Goal: Transaction & Acquisition: Download file/media

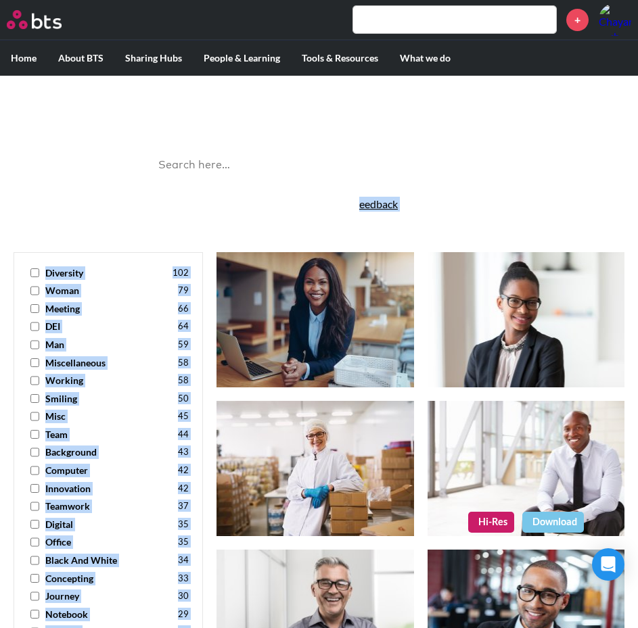
drag, startPoint x: 0, startPoint y: 0, endPoint x: 495, endPoint y: 479, distance: 688.9
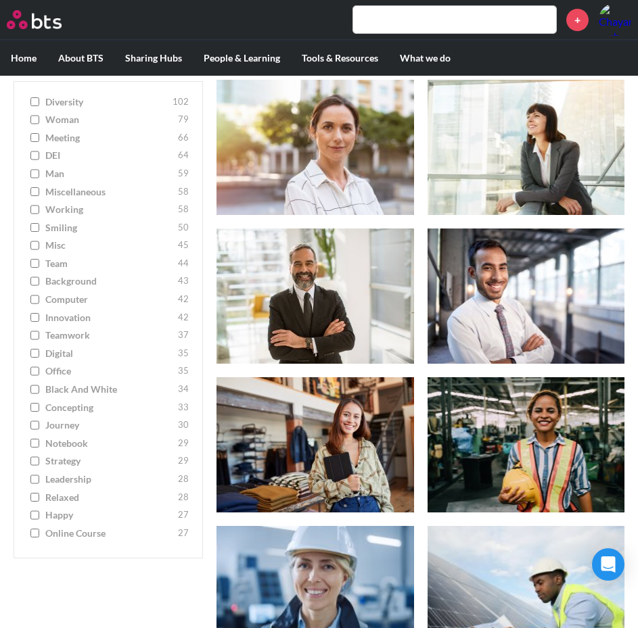
scroll to position [1624, 0]
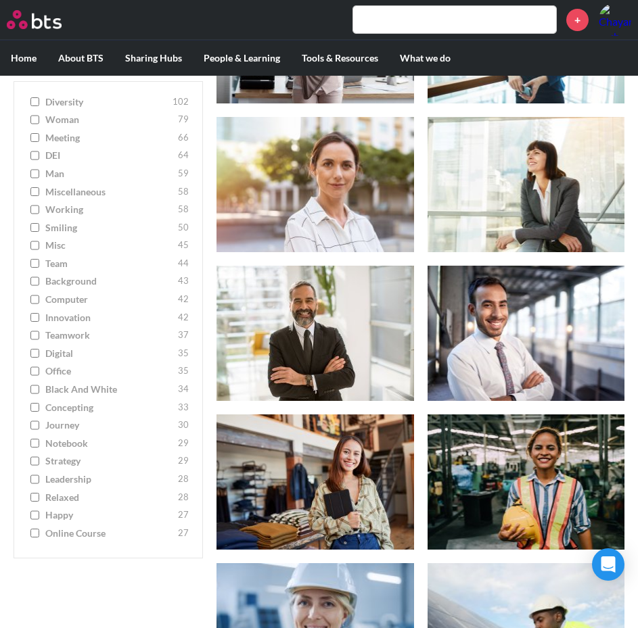
click at [62, 535] on span "online course" at bounding box center [109, 534] width 129 height 14
click at [39, 535] on input "online course 27" at bounding box center [34, 533] width 9 height 9
checkbox input "true"
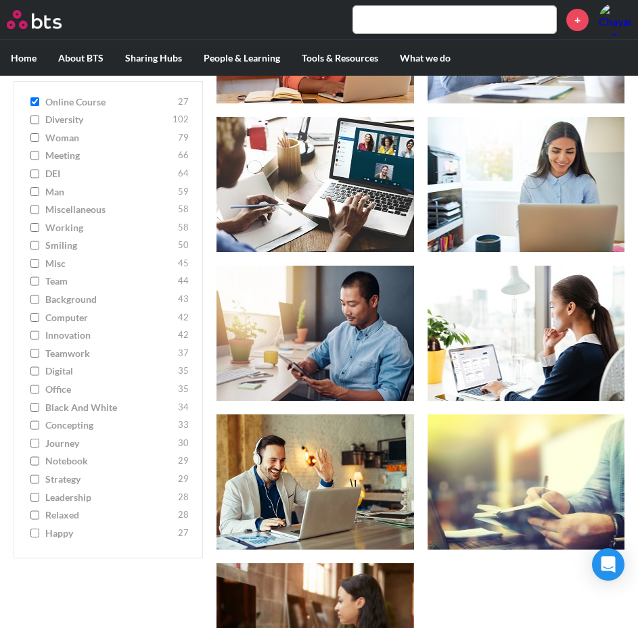
click at [37, 532] on input "happy 27" at bounding box center [34, 533] width 9 height 9
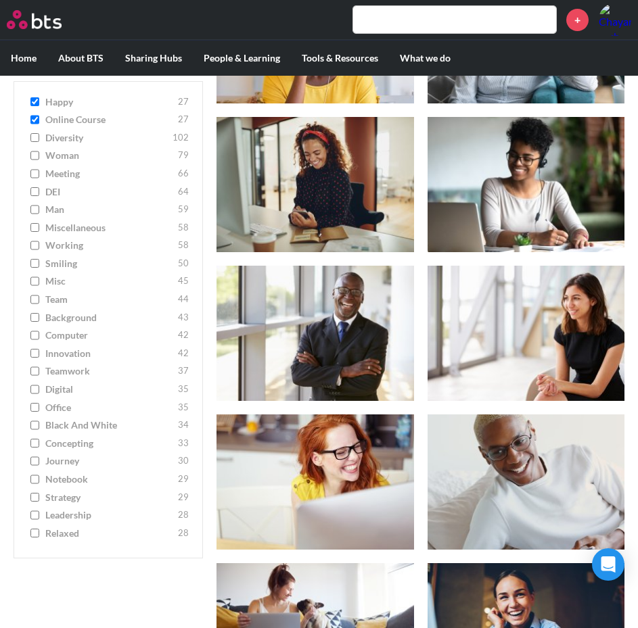
click at [37, 102] on input "happy 27" at bounding box center [34, 101] width 9 height 9
checkbox input "false"
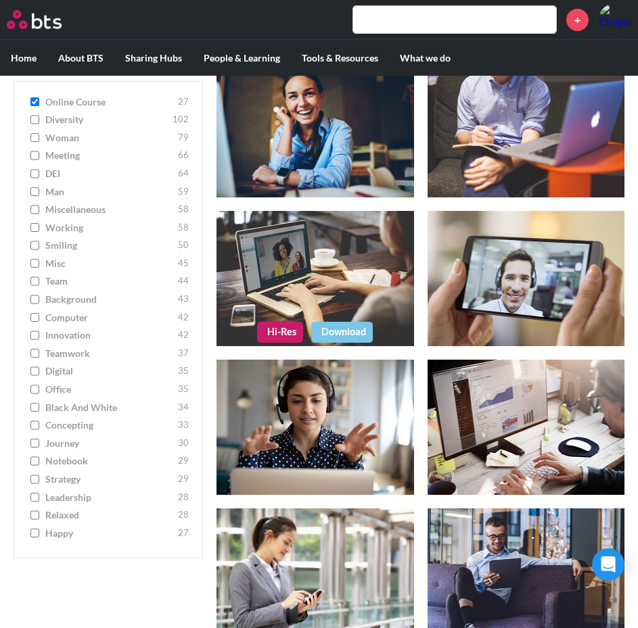
scroll to position [338, 0]
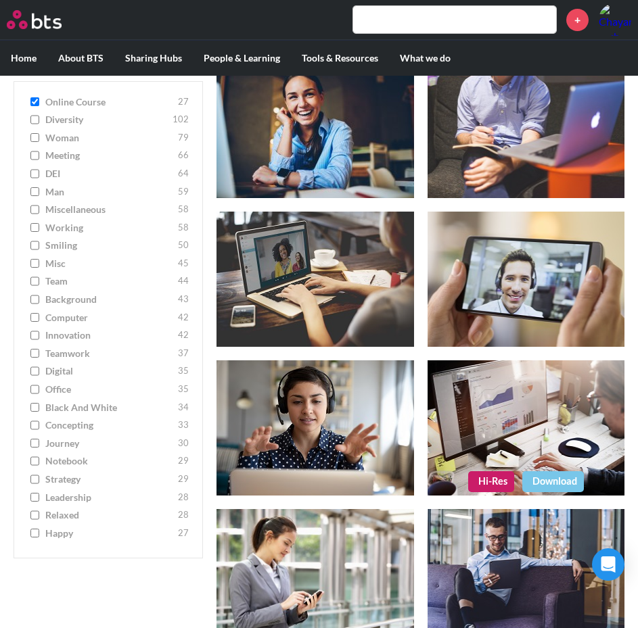
click at [543, 486] on link "Download" at bounding box center [553, 482] width 62 height 20
